Goal: Task Accomplishment & Management: Use online tool/utility

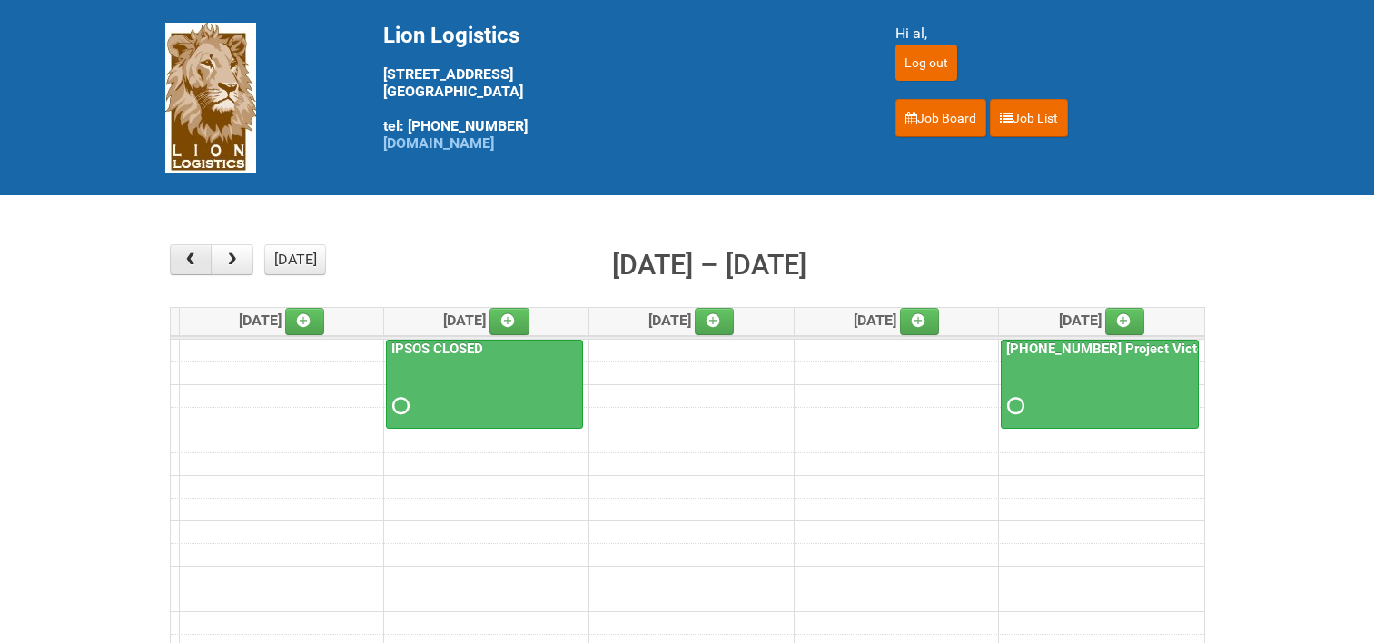
scroll to position [182, 0]
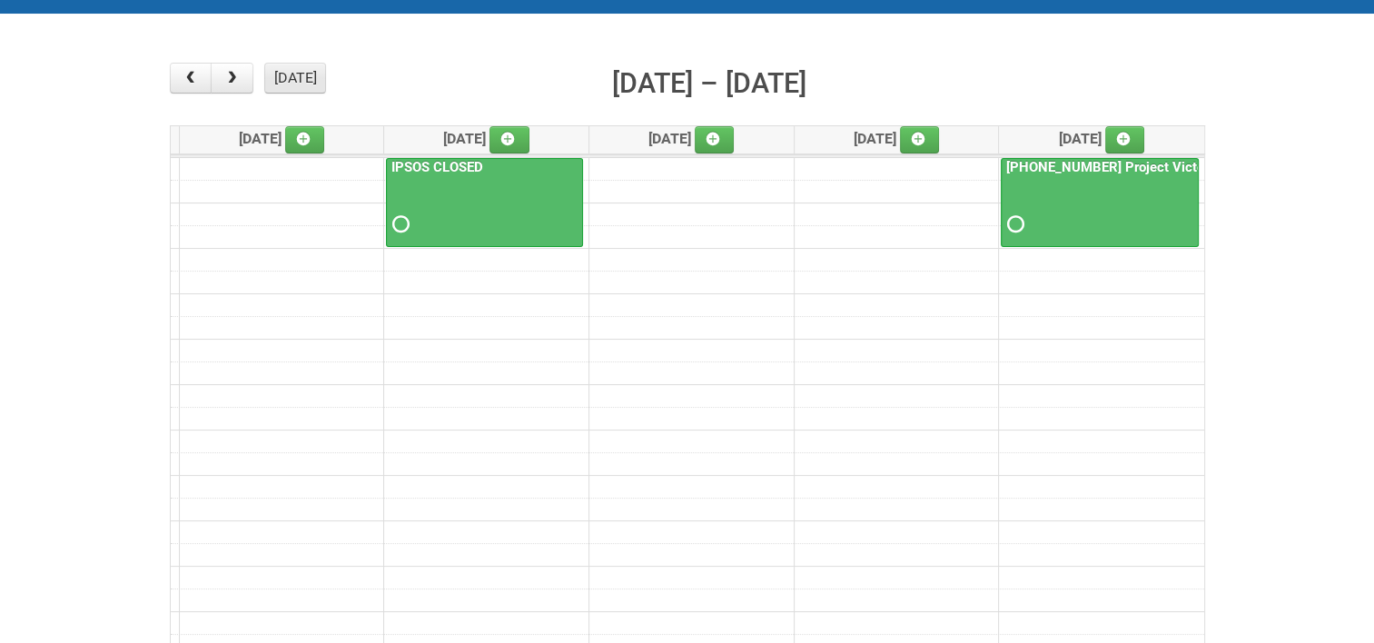
click at [278, 66] on button "[DATE]" at bounding box center [295, 78] width 62 height 31
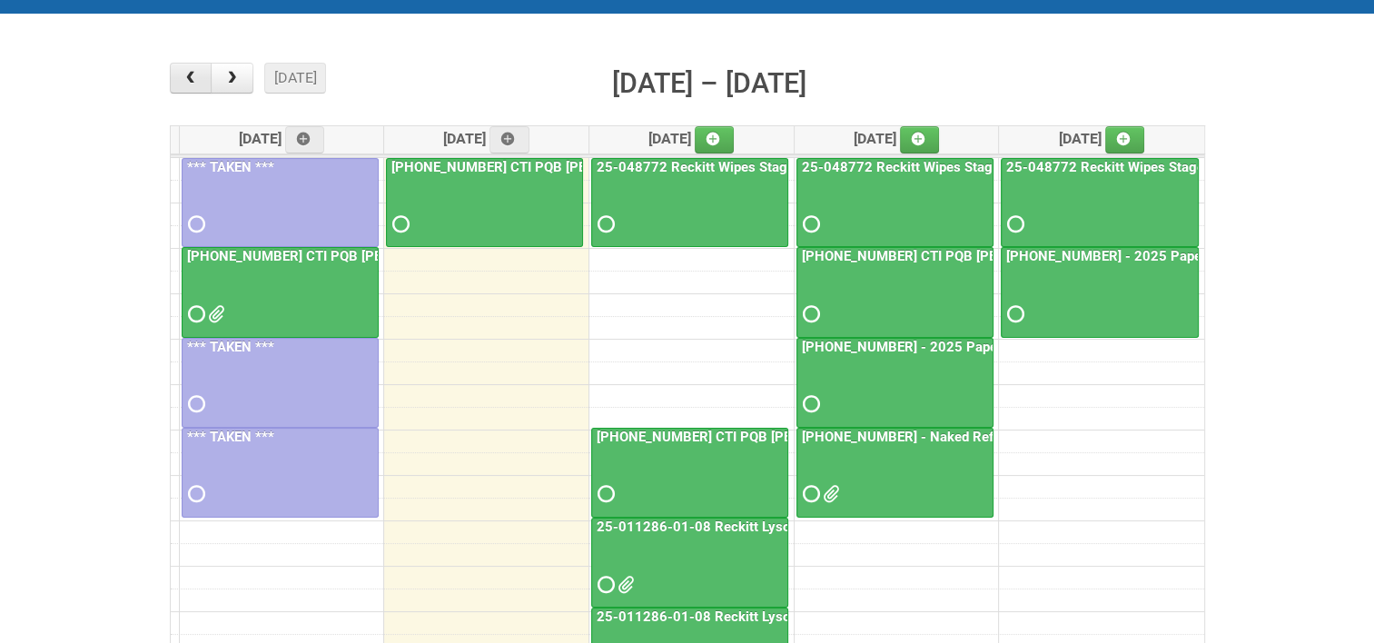
click at [186, 73] on span "button" at bounding box center [190, 78] width 17 height 15
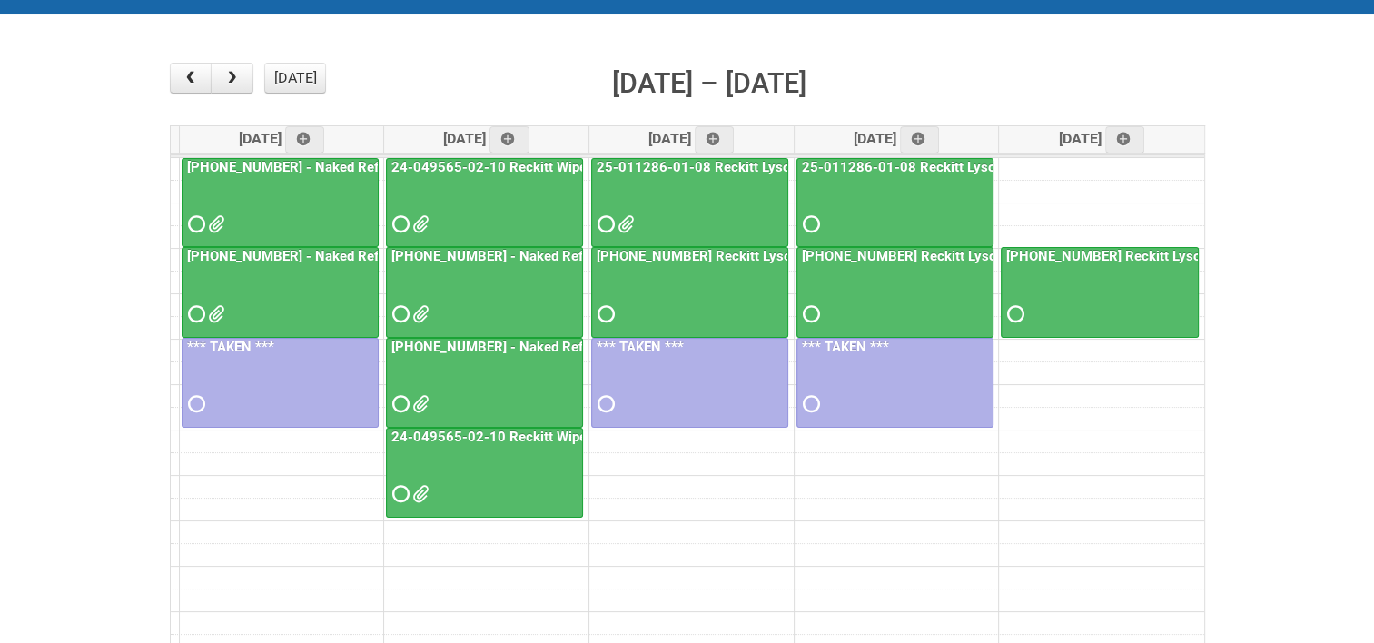
click at [292, 166] on link "[PHONE_NUMBER] - Naked Reformulation Mailing 1" at bounding box center [345, 167] width 324 height 16
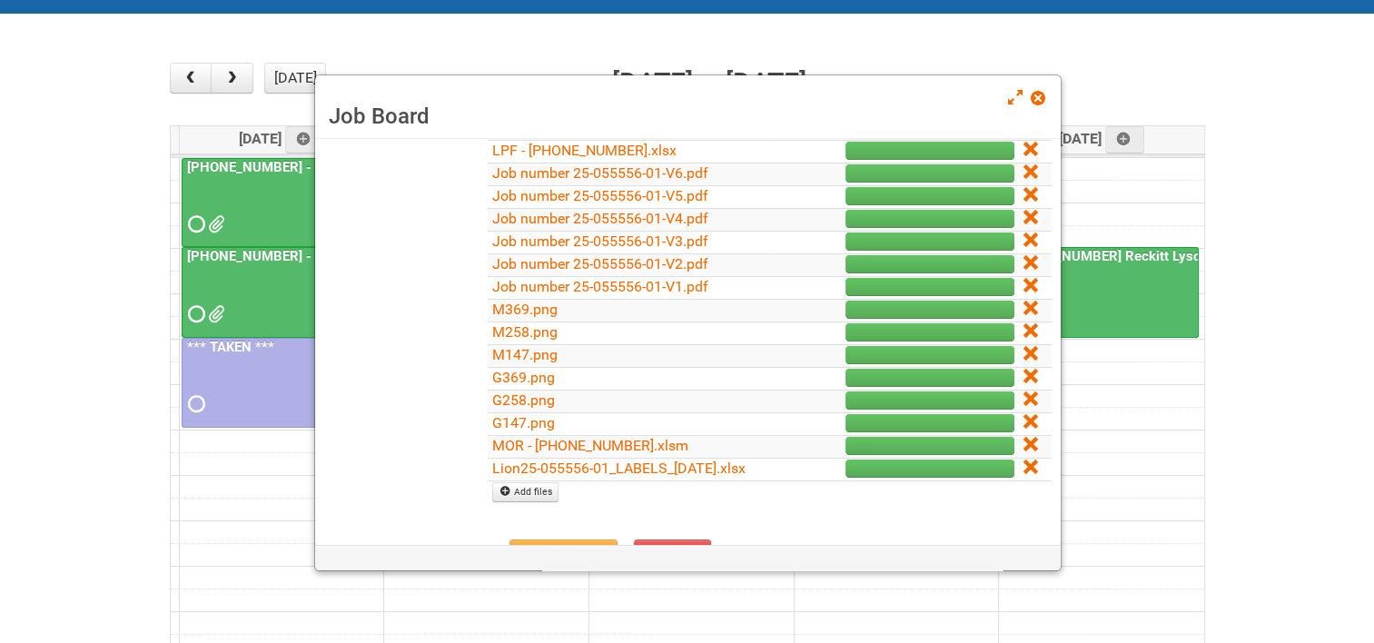
scroll to position [363, 0]
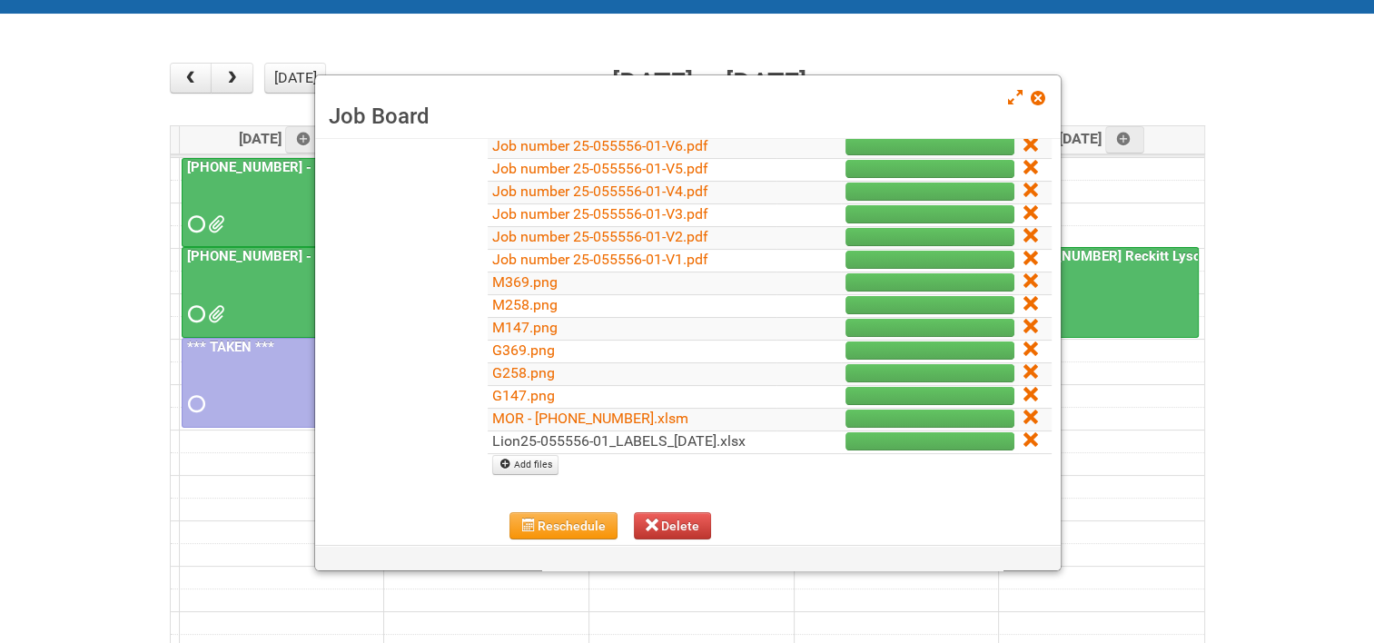
click at [694, 434] on link "Lion25-055556-01_LABELS_[DATE].xlsx" at bounding box center [618, 440] width 253 height 17
click at [627, 437] on link "Lion25-055556-01_LABELS_[DATE].xlsx" at bounding box center [618, 440] width 253 height 17
click at [1035, 101] on span at bounding box center [1037, 98] width 13 height 13
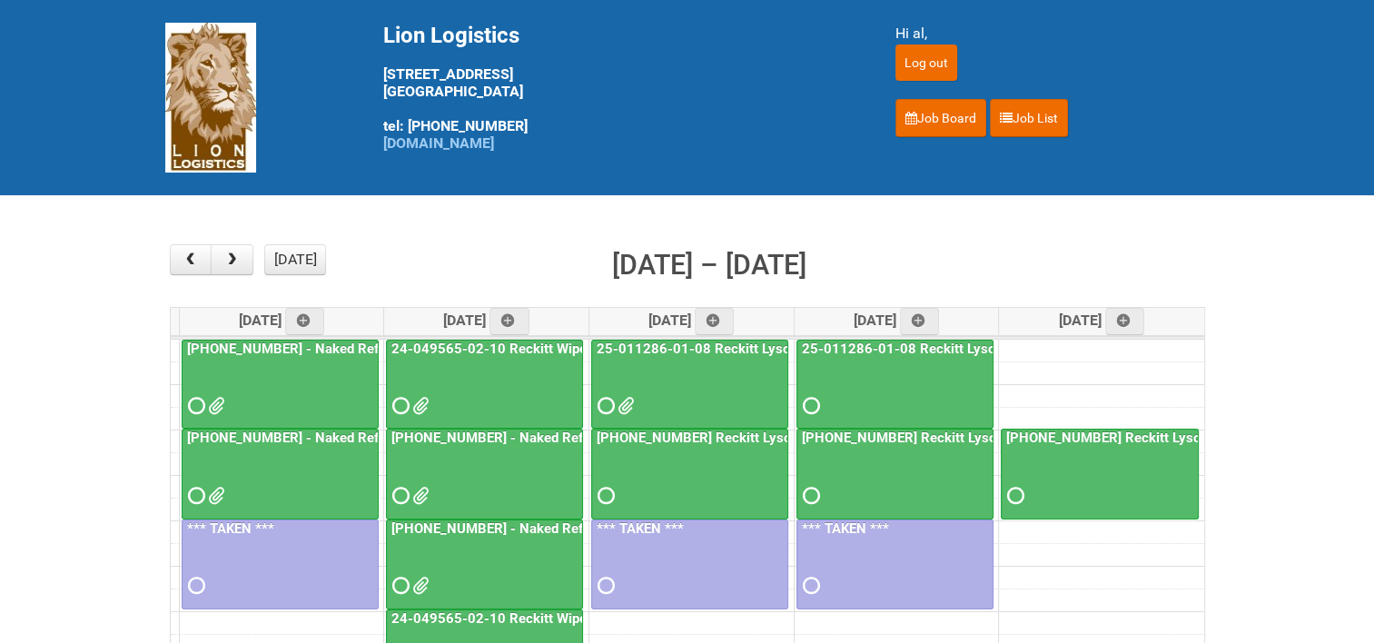
scroll to position [91, 0]
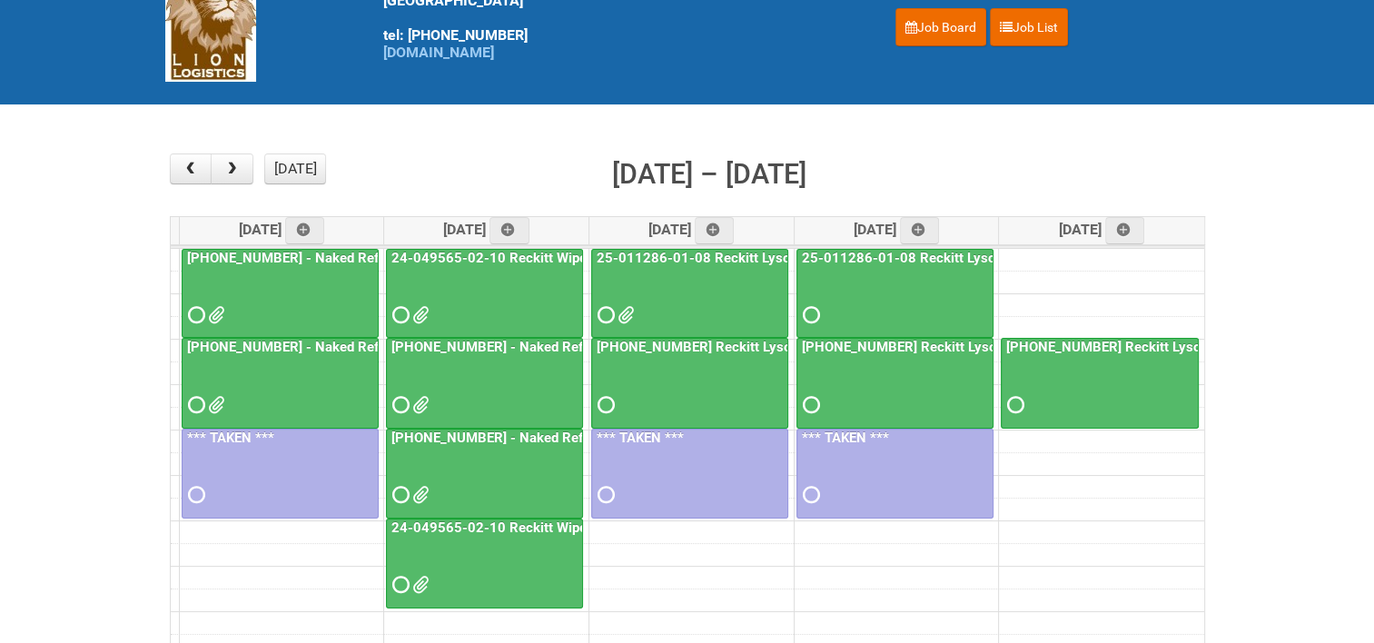
click at [705, 252] on link "25-011286-01-08 Reckitt Lysol Laundry Scented - BLINDING (hold slot)" at bounding box center [817, 258] width 448 height 16
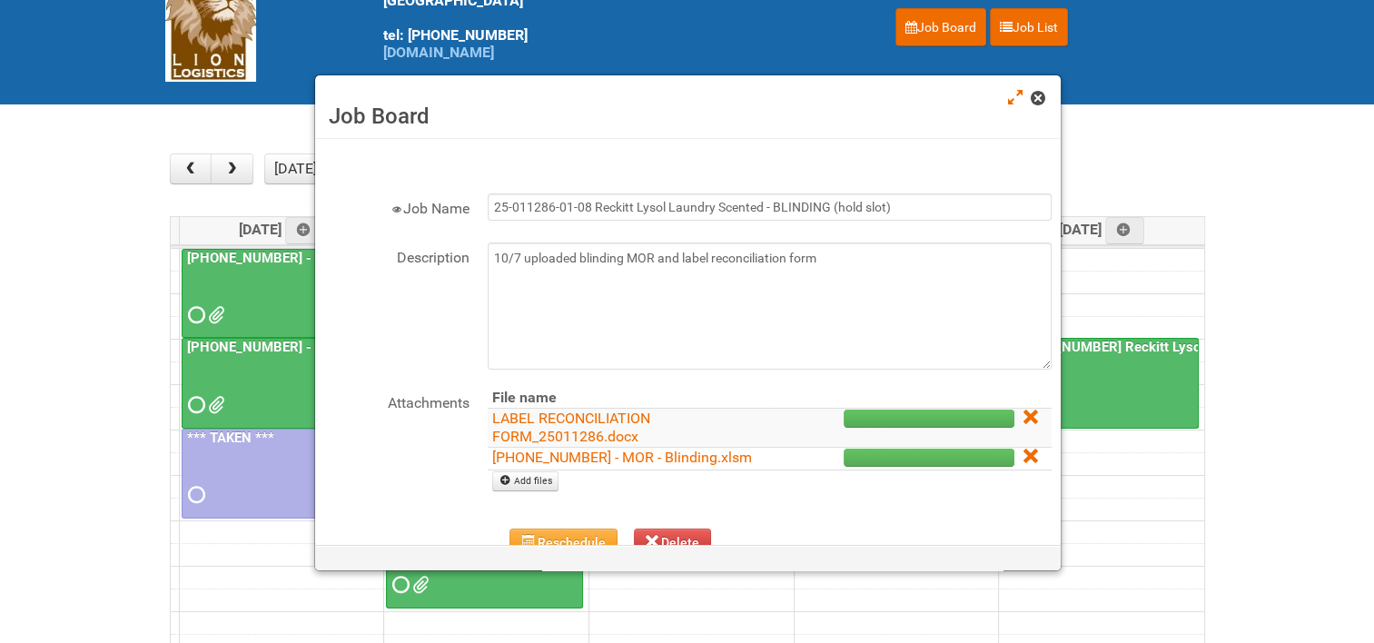
click at [1037, 104] on span at bounding box center [1037, 98] width 13 height 13
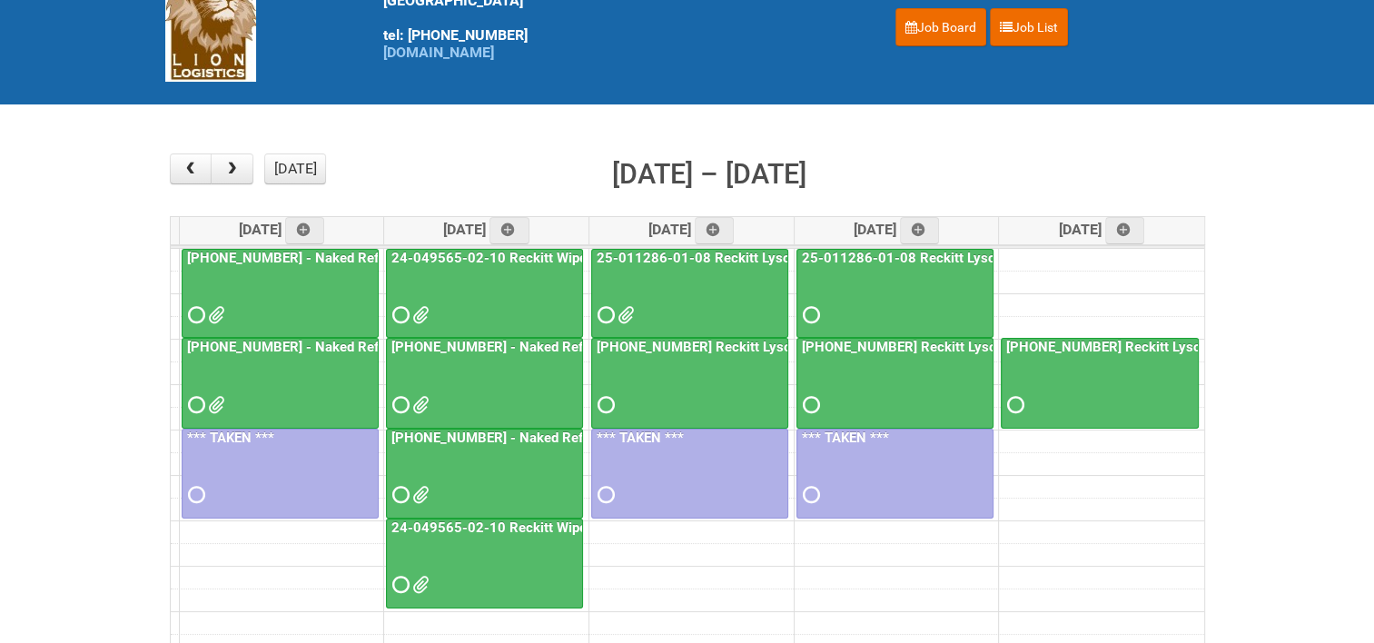
click at [693, 341] on link "[PHONE_NUMBER] Reckitt Lysol Wipes Stage 4 - labeling day" at bounding box center [784, 347] width 383 height 16
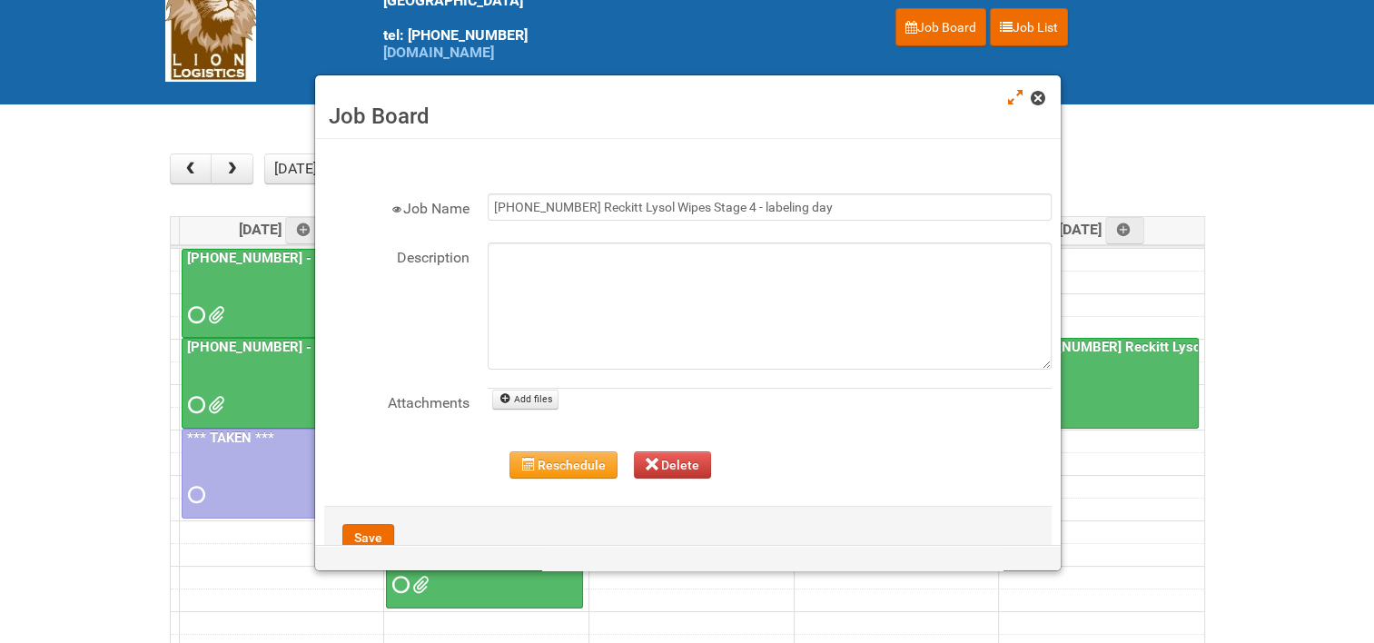
click at [1040, 104] on span at bounding box center [1037, 98] width 13 height 13
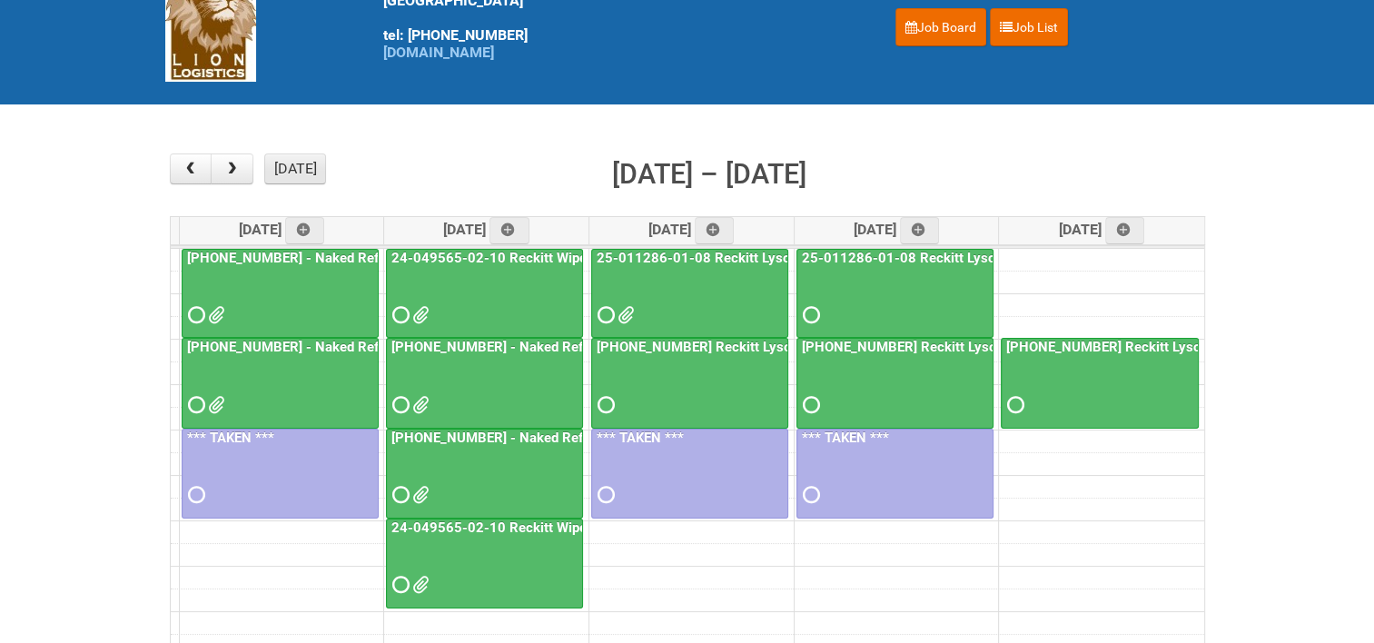
click at [290, 169] on button "[DATE]" at bounding box center [295, 168] width 62 height 31
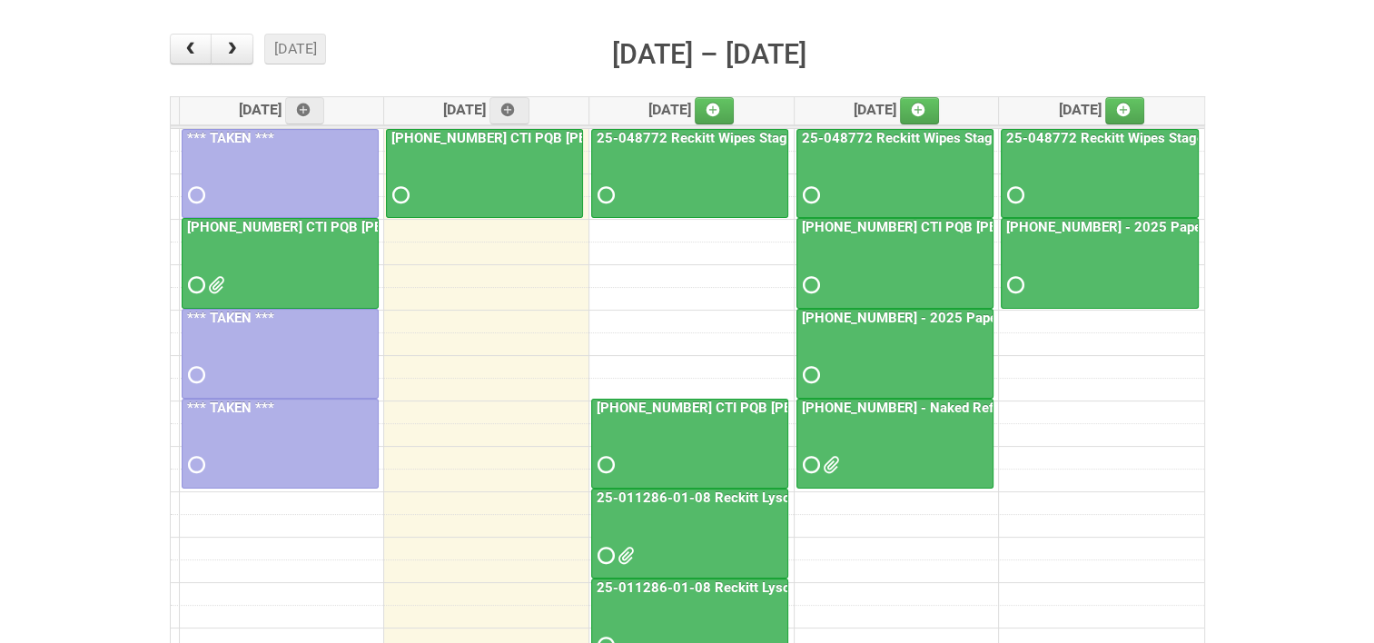
scroll to position [272, 0]
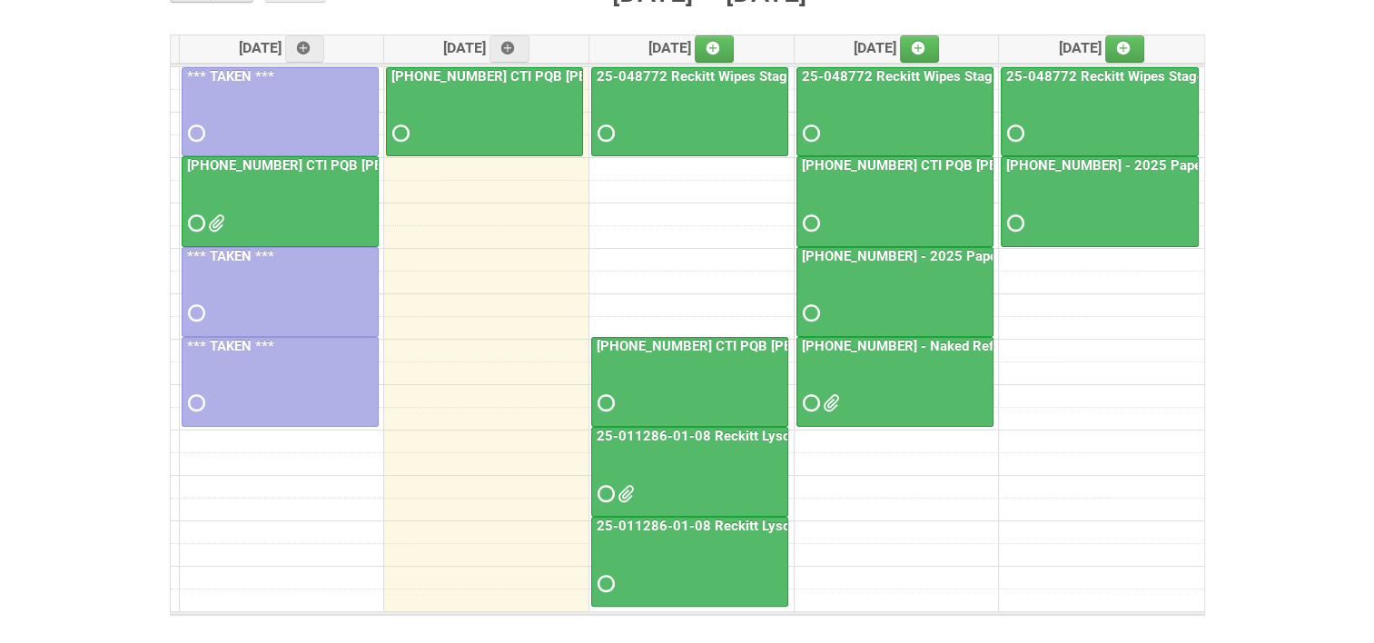
click at [650, 431] on link "25-011286-01-08 Reckitt Lysol Laundry Scented" at bounding box center [747, 436] width 309 height 16
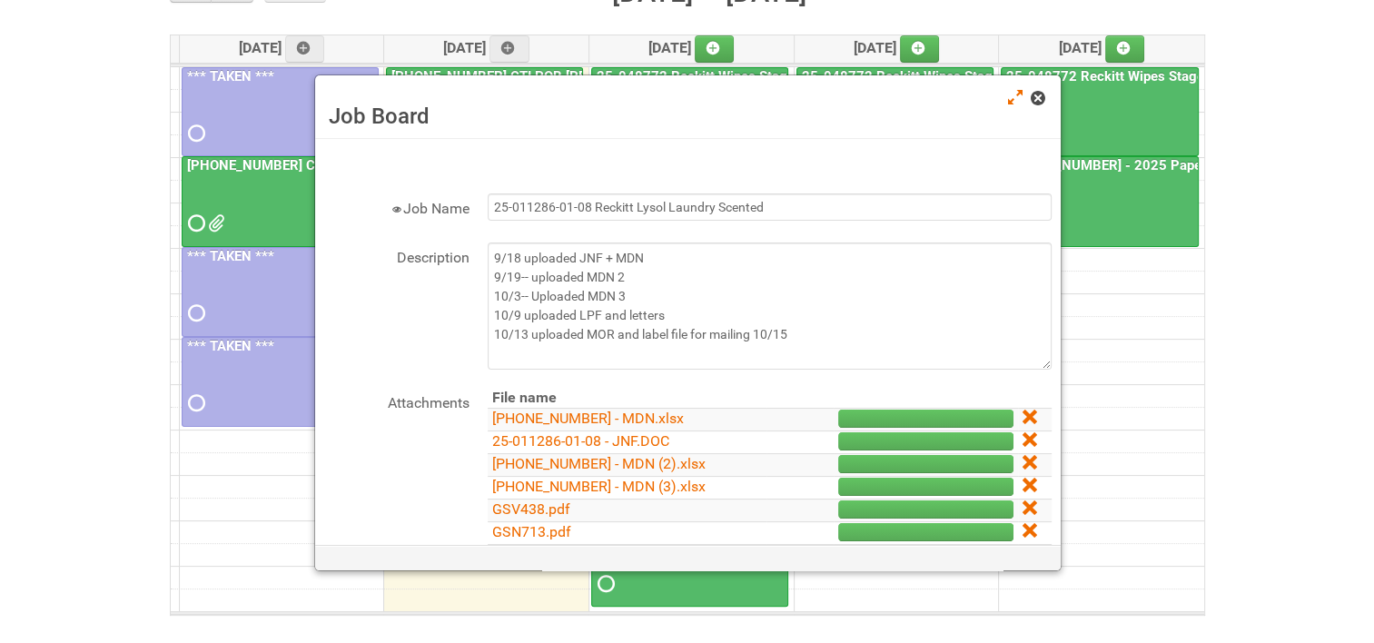
click at [1042, 96] on span at bounding box center [1037, 98] width 13 height 13
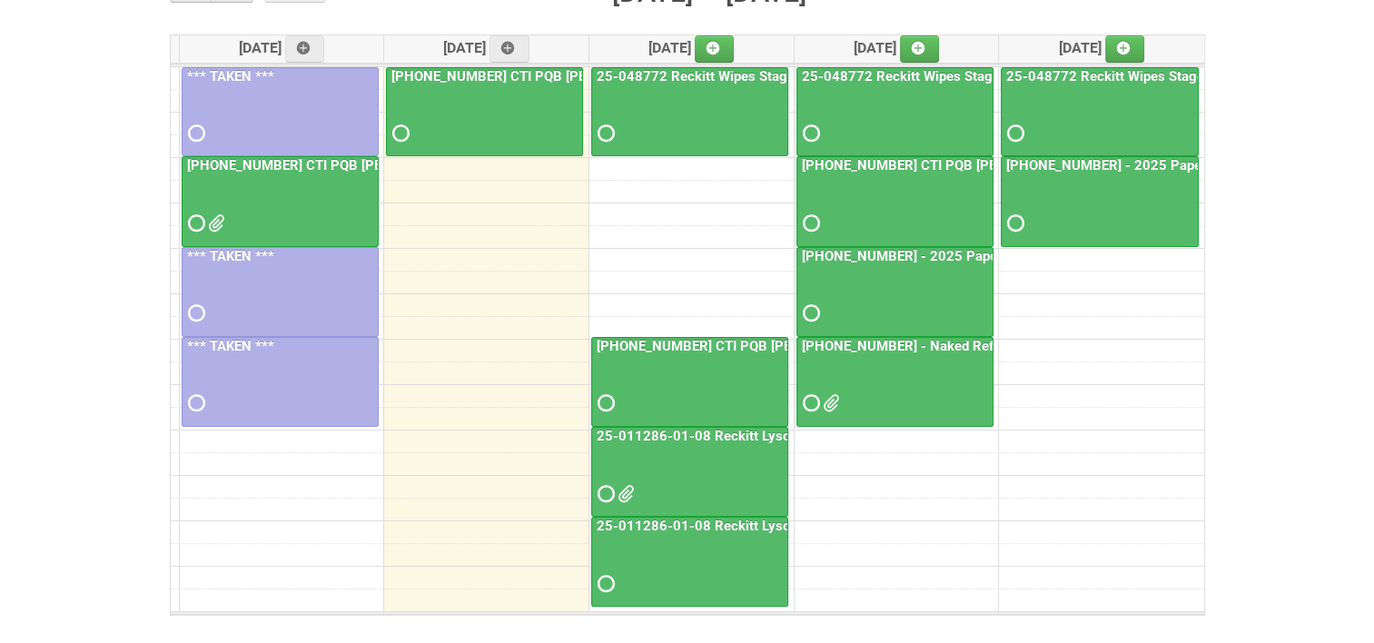
click at [704, 523] on link "25-011286-01-08 Reckitt Lysol Laundry Scented - photos for QC" at bounding box center [795, 526] width 404 height 16
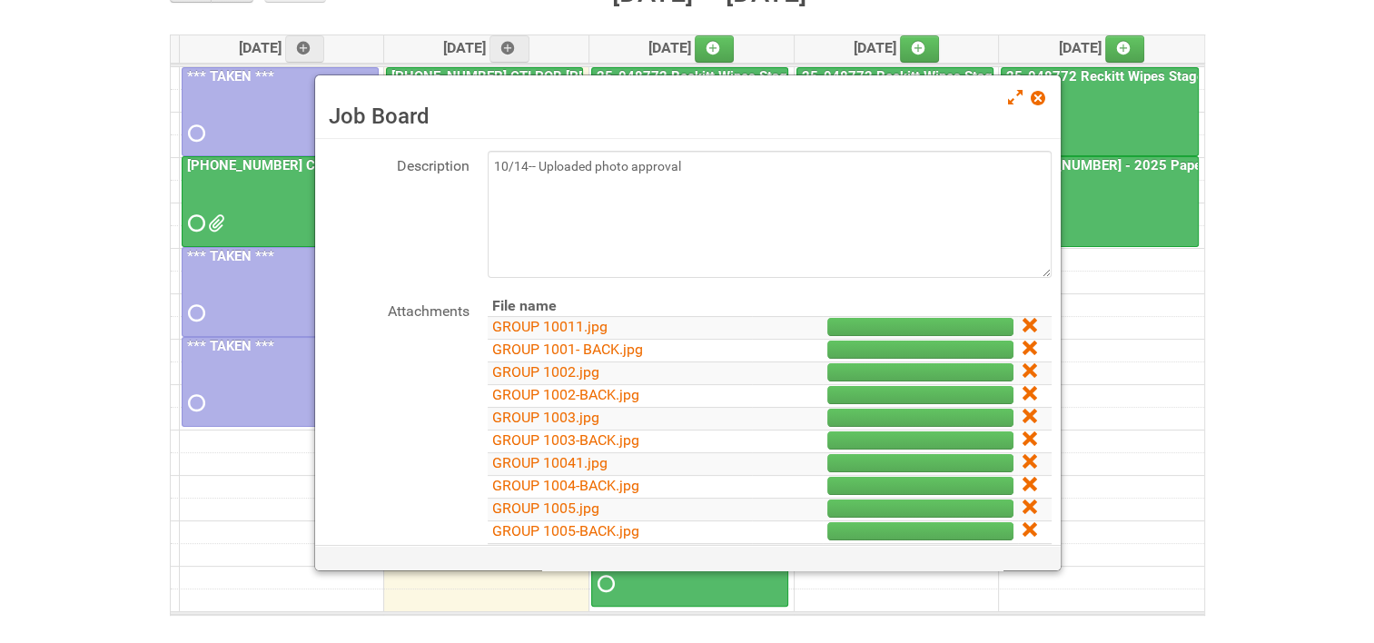
scroll to position [182, 0]
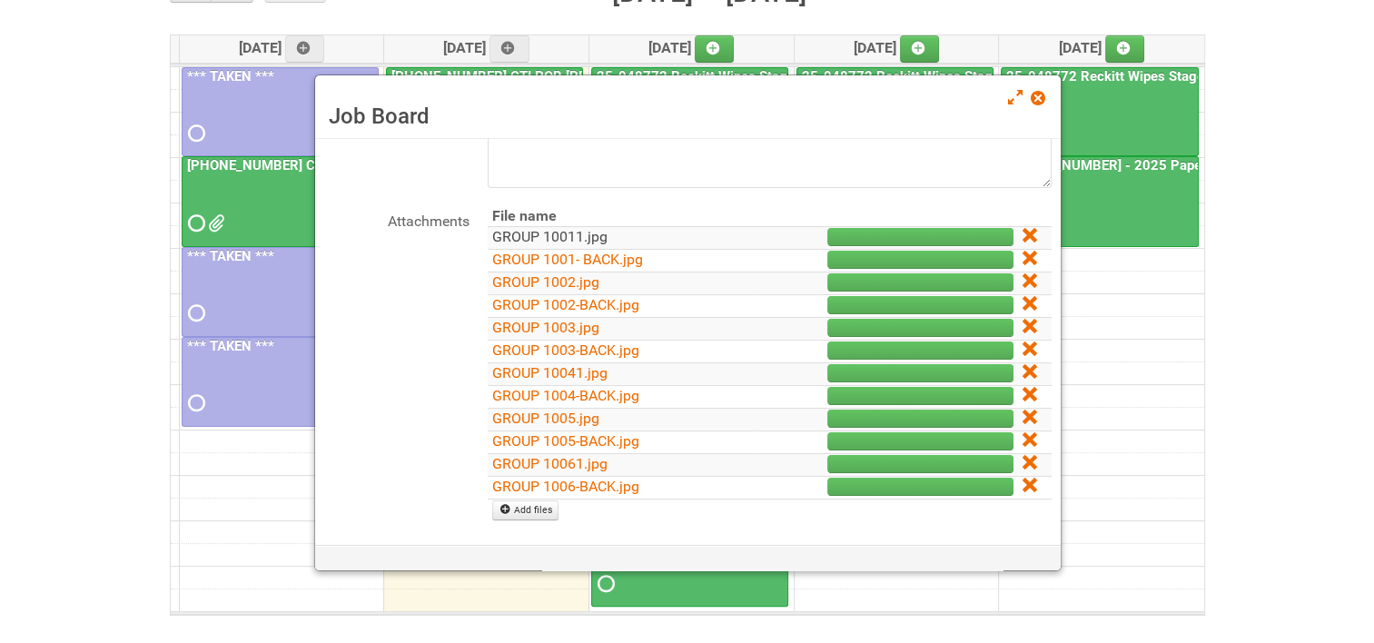
click at [541, 228] on link "GROUP 10011.jpg" at bounding box center [549, 236] width 115 height 17
click at [541, 258] on link "GROUP 1001- BACK.jpg" at bounding box center [567, 259] width 151 height 17
click at [549, 282] on link "GROUP 1002.jpg" at bounding box center [545, 281] width 107 height 17
click at [550, 304] on link "GROUP 1002-BACK.jpg" at bounding box center [565, 304] width 147 height 17
click at [552, 321] on link "GROUP 1003.jpg" at bounding box center [545, 327] width 107 height 17
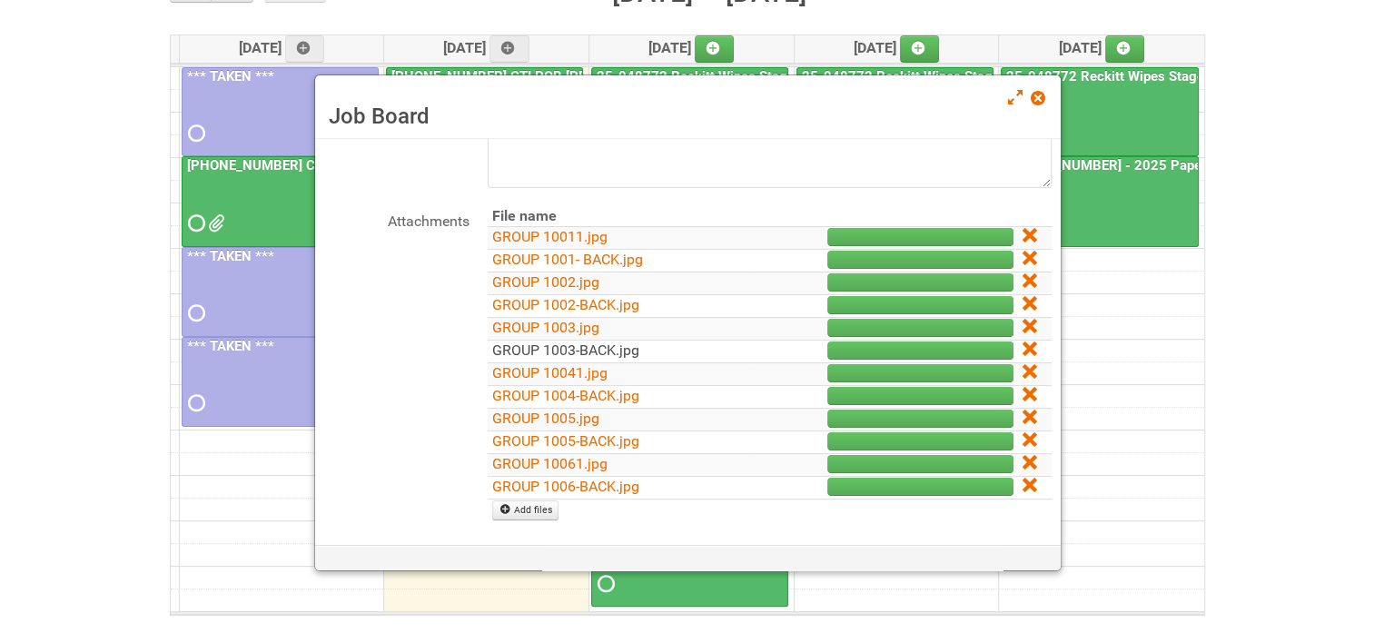
click at [553, 343] on link "GROUP 1003-BACK.jpg" at bounding box center [565, 349] width 147 height 17
click at [554, 371] on link "GROUP 10041.jpg" at bounding box center [549, 372] width 115 height 17
click at [556, 390] on link "GROUP 1004-BACK.jpg" at bounding box center [565, 395] width 147 height 17
click at [556, 410] on link "GROUP 1005.jpg" at bounding box center [545, 418] width 107 height 17
click at [556, 440] on link "GROUP 1005-BACK.jpg" at bounding box center [565, 440] width 147 height 17
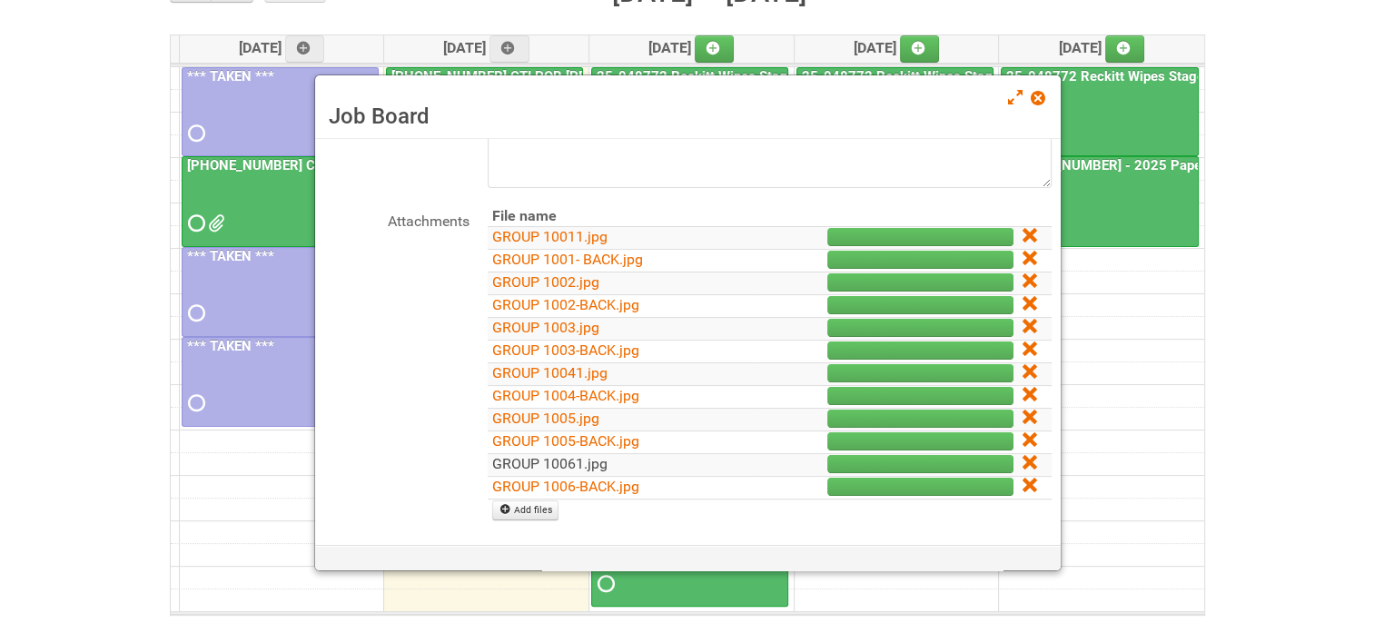
click at [557, 460] on link "GROUP 10061.jpg" at bounding box center [549, 463] width 115 height 17
click at [559, 480] on link "GROUP 1006-BACK.jpg" at bounding box center [565, 486] width 147 height 17
